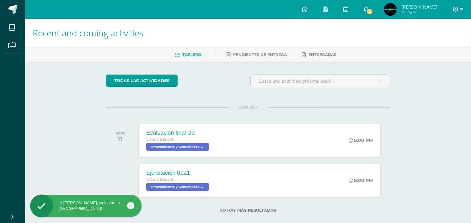
scroll to position [9, 0]
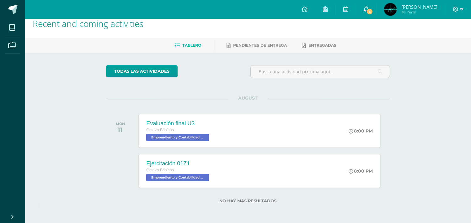
click at [364, 11] on icon at bounding box center [366, 9] width 5 height 6
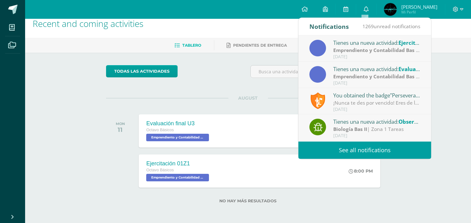
click at [332, 99] on div "You obtained the badge ”Perseverancia” ¡Nunca te des por vencido! Eres de las p…" at bounding box center [364, 101] width 111 height 21
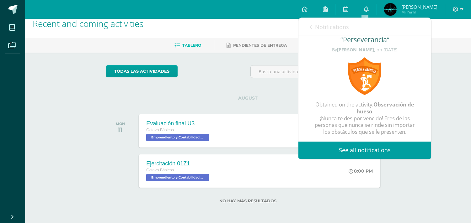
scroll to position [22, 0]
click at [337, 147] on link "See all notifications" at bounding box center [364, 150] width 133 height 17
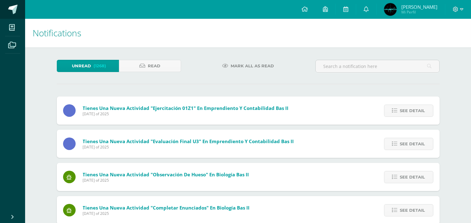
click at [13, 8] on span at bounding box center [12, 9] width 9 height 9
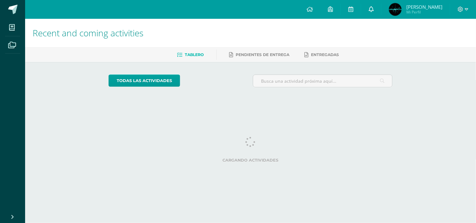
click at [369, 7] on icon at bounding box center [371, 9] width 5 height 6
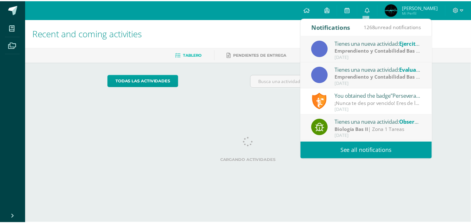
scroll to position [104, 0]
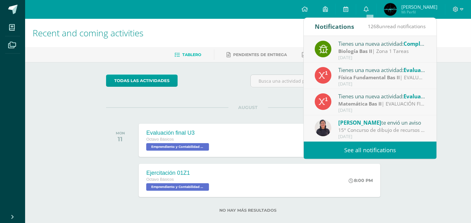
click at [226, 100] on div "todas las Actividades You don’t have any activities Check the rest of the perio…" at bounding box center [247, 147] width 309 height 171
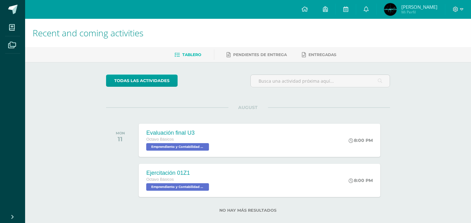
click at [407, 11] on span "Mi Perfil" at bounding box center [419, 11] width 36 height 5
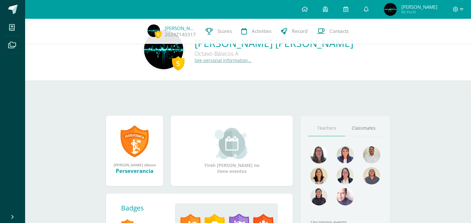
scroll to position [108, 0]
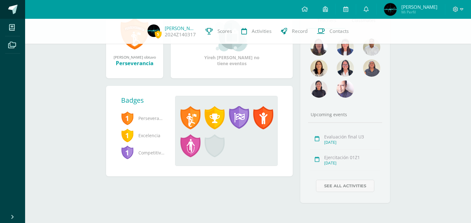
click at [11, 8] on span at bounding box center [12, 9] width 9 height 9
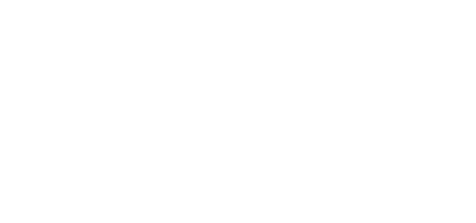
click at [0, 0] on html at bounding box center [0, 0] width 0 height 0
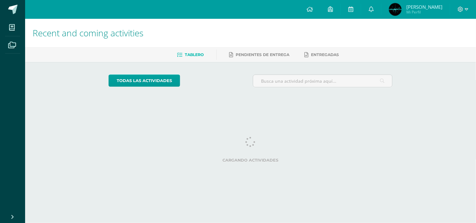
click at [412, 6] on span "[PERSON_NAME]" at bounding box center [424, 7] width 36 height 6
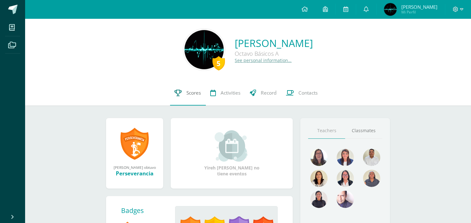
click at [190, 94] on span "Scores" at bounding box center [194, 93] width 14 height 7
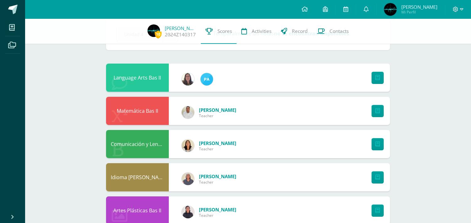
scroll to position [277, 0]
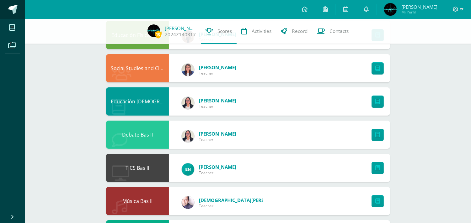
click at [13, 8] on span at bounding box center [12, 9] width 9 height 9
